Goal: Task Accomplishment & Management: Complete application form

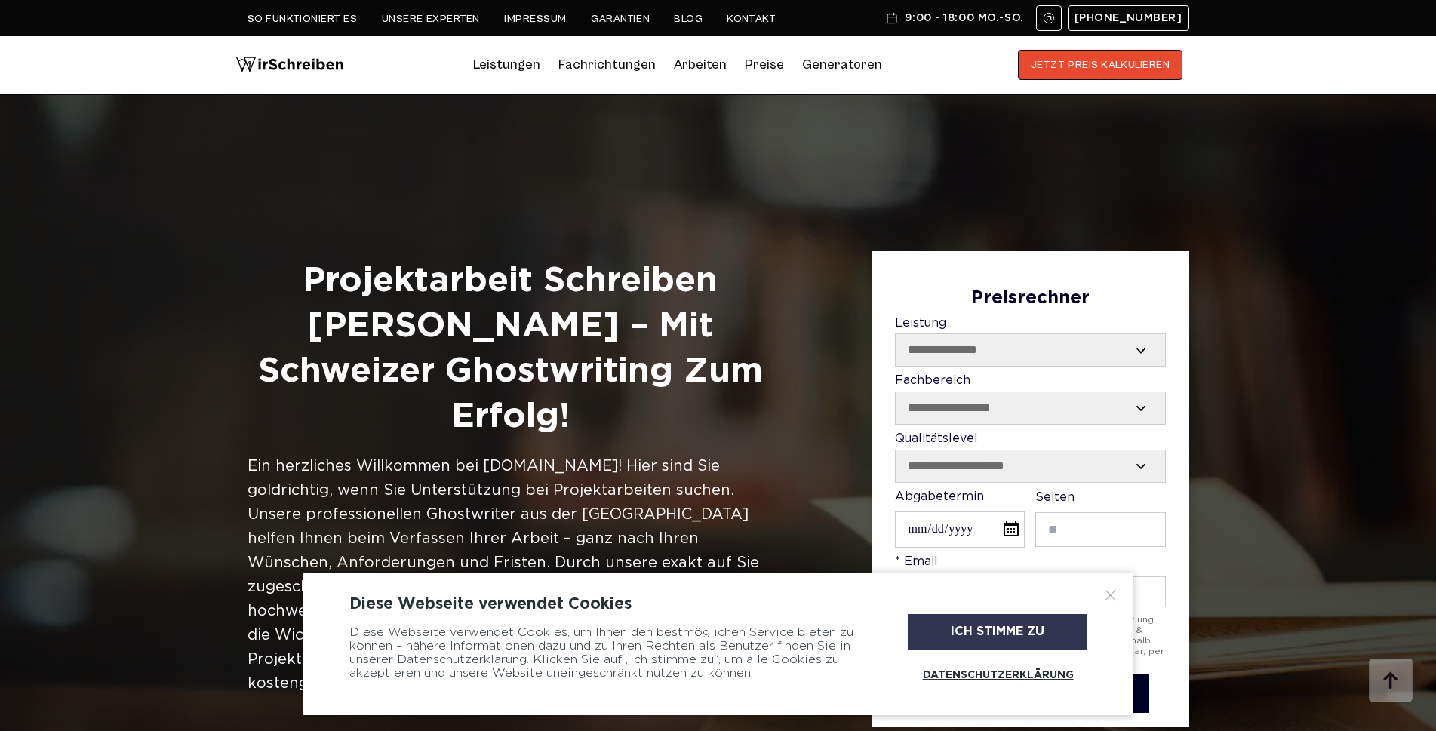
click at [990, 633] on div "Ich stimme zu" at bounding box center [998, 632] width 180 height 36
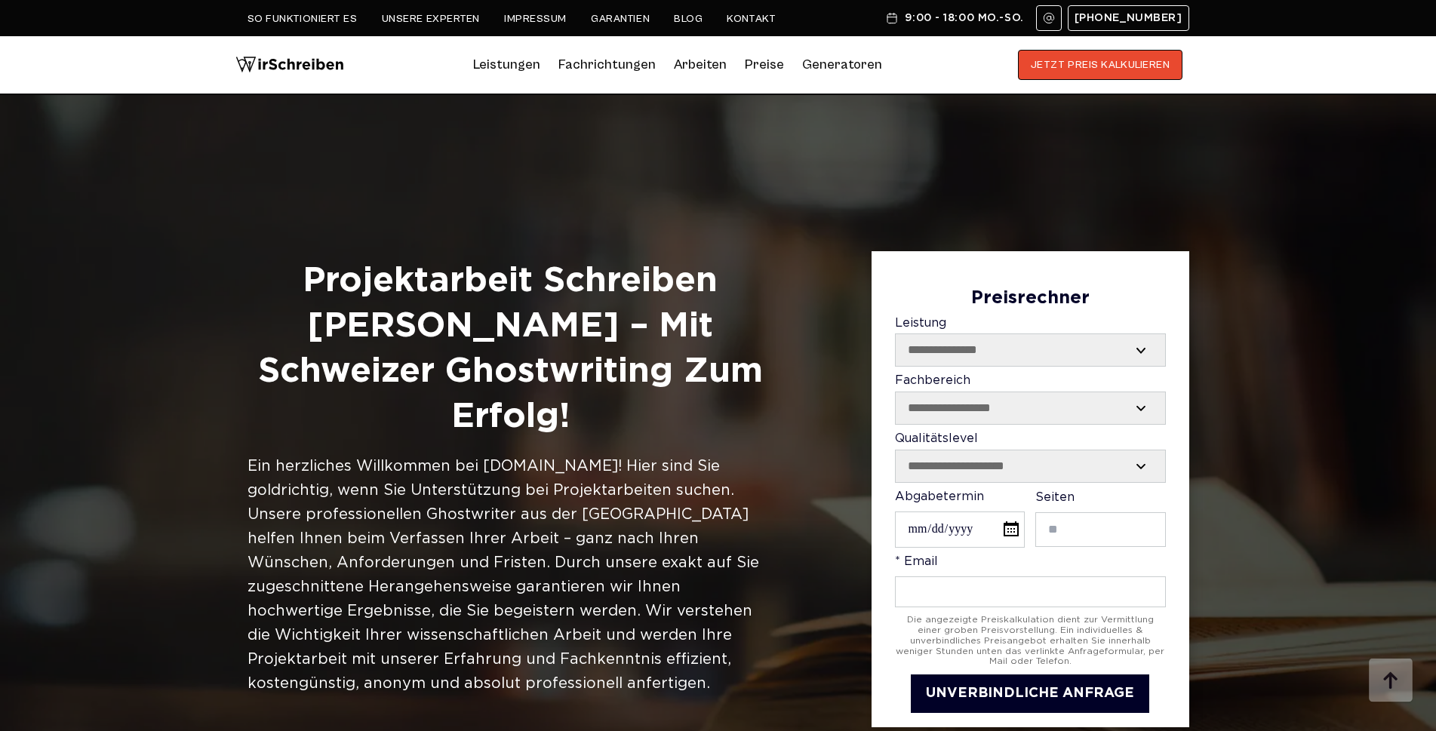
click at [408, 13] on link "Unsere Experten" at bounding box center [431, 19] width 98 height 12
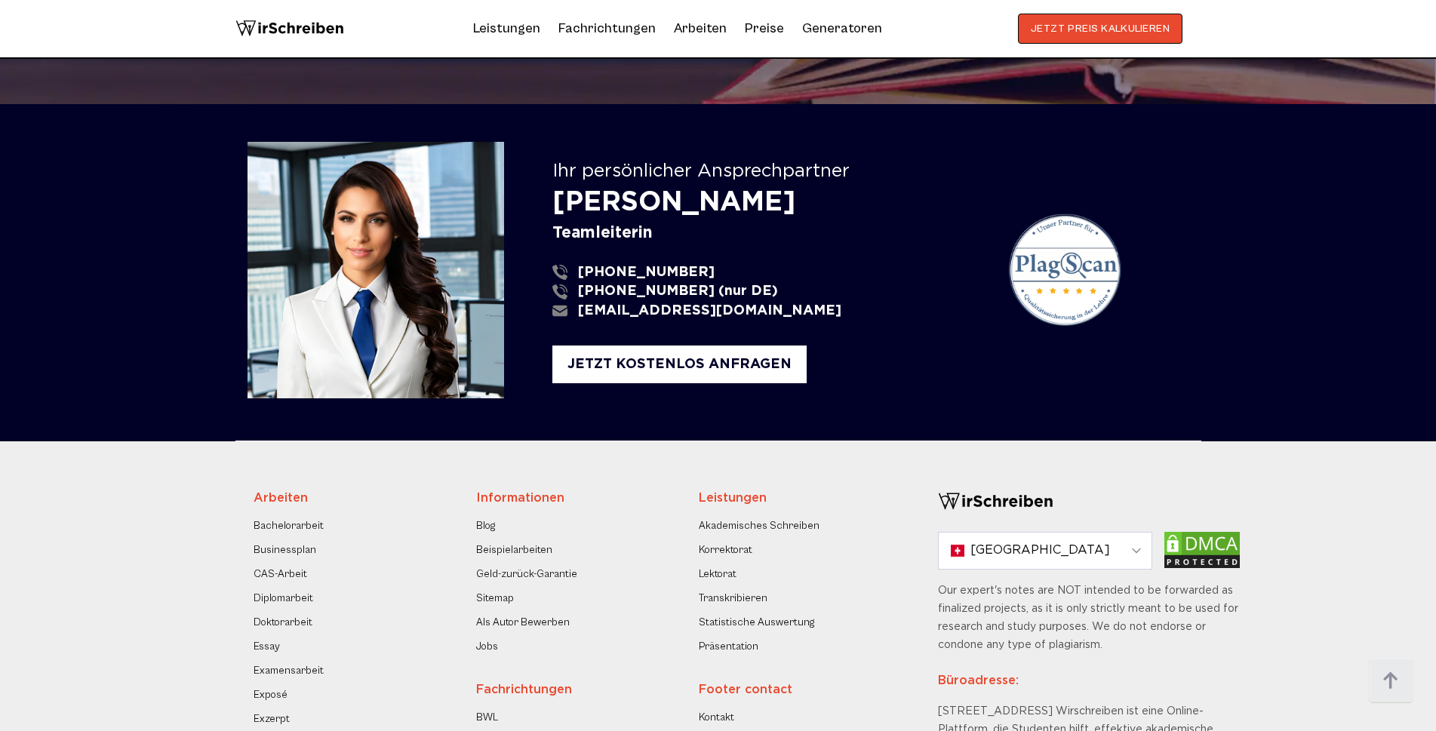
scroll to position [3225, 0]
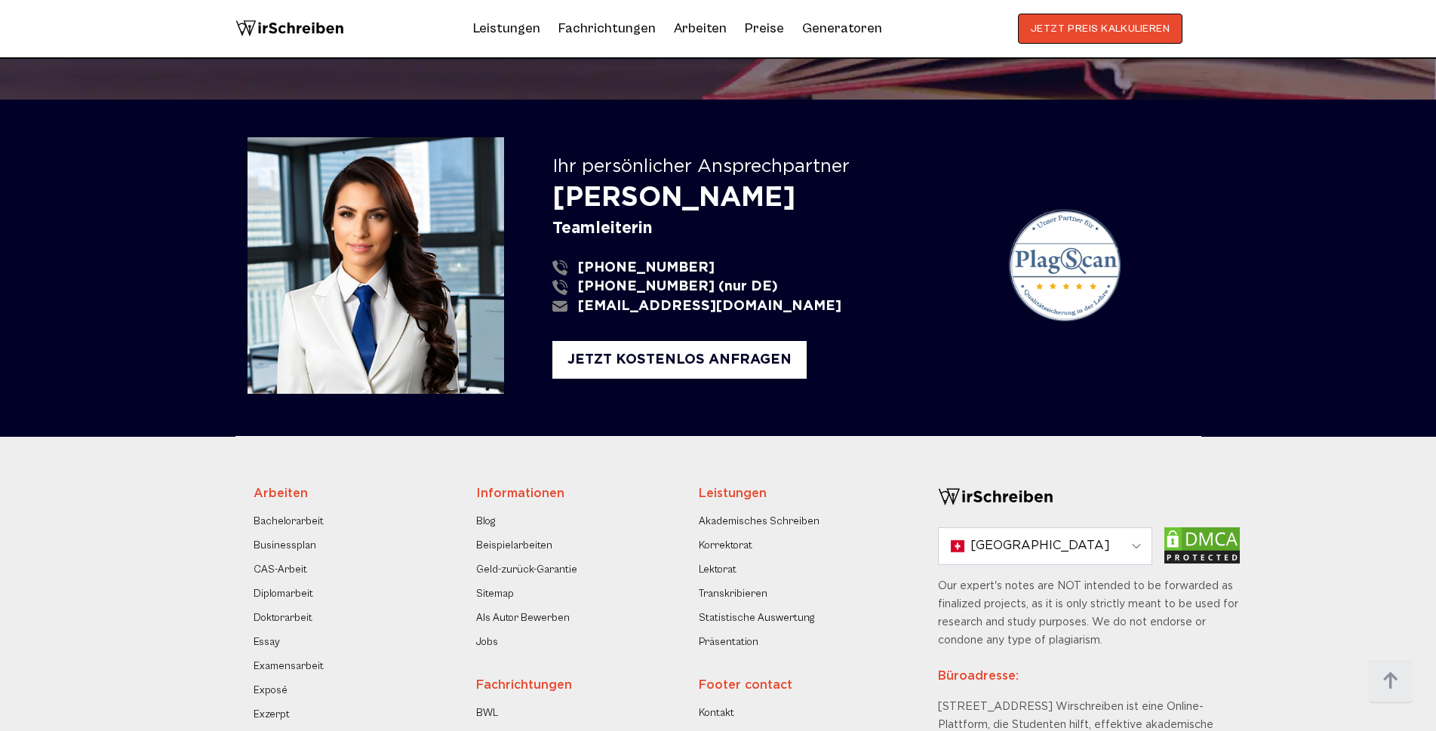
click at [524, 611] on link "Als Autor Bewerben" at bounding box center [523, 618] width 94 height 18
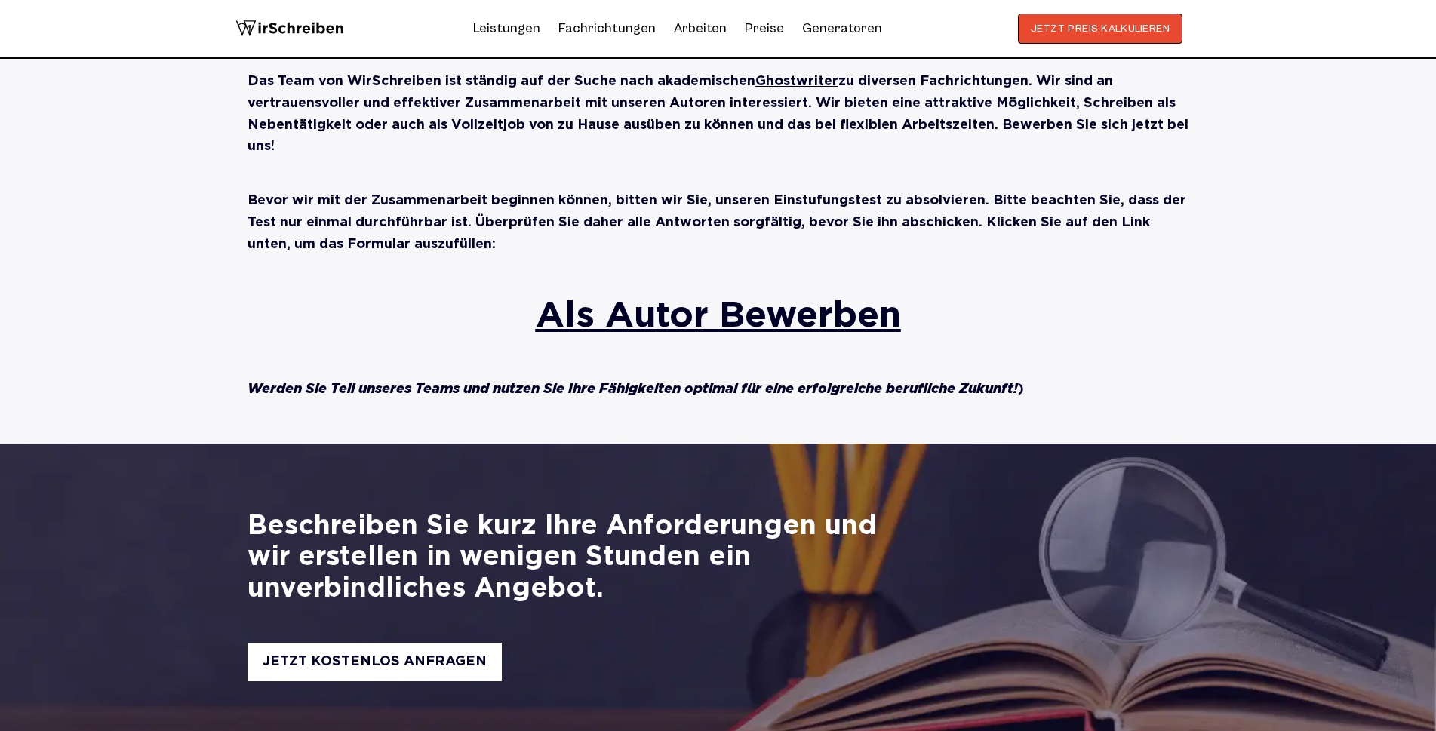
scroll to position [693, 0]
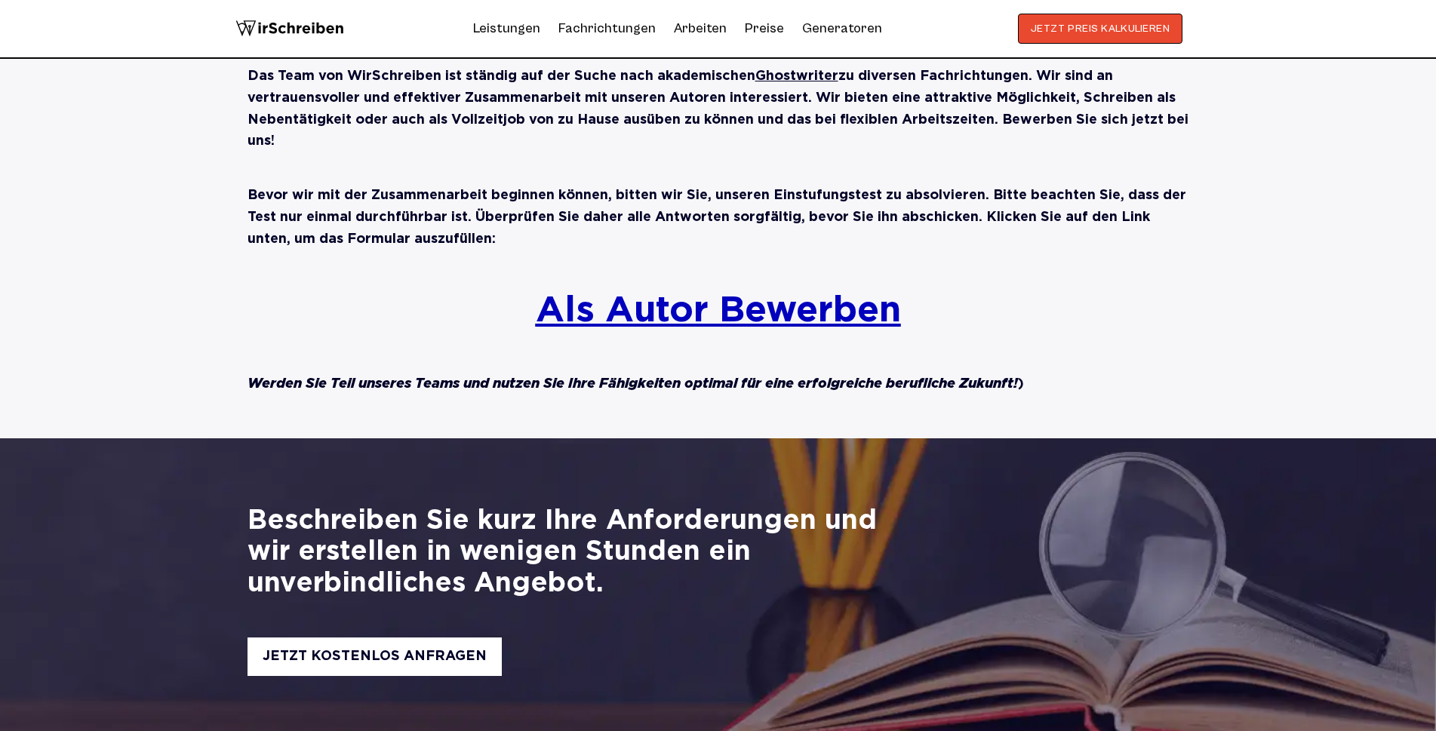
click at [721, 309] on link "Als Autor Bewerben" at bounding box center [718, 311] width 365 height 32
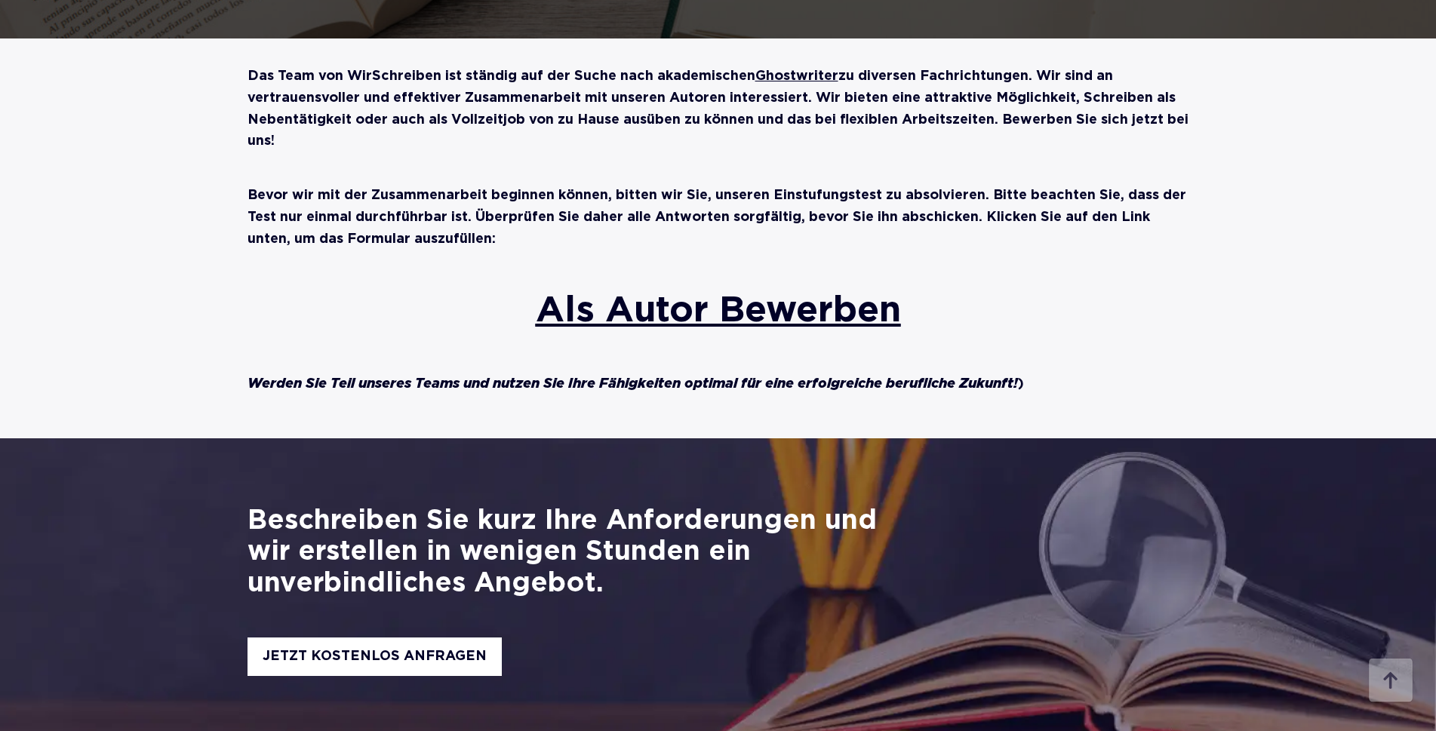
scroll to position [788, 0]
click at [656, 305] on link "Als Autor Bewerben" at bounding box center [718, 311] width 365 height 32
